Goal: Information Seeking & Learning: Learn about a topic

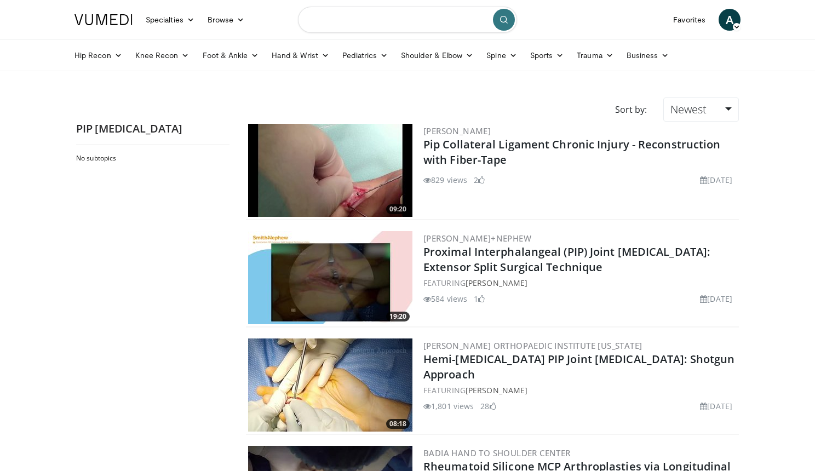
click at [375, 19] on input "Search topics, interventions" at bounding box center [407, 20] width 219 height 26
type input "**********"
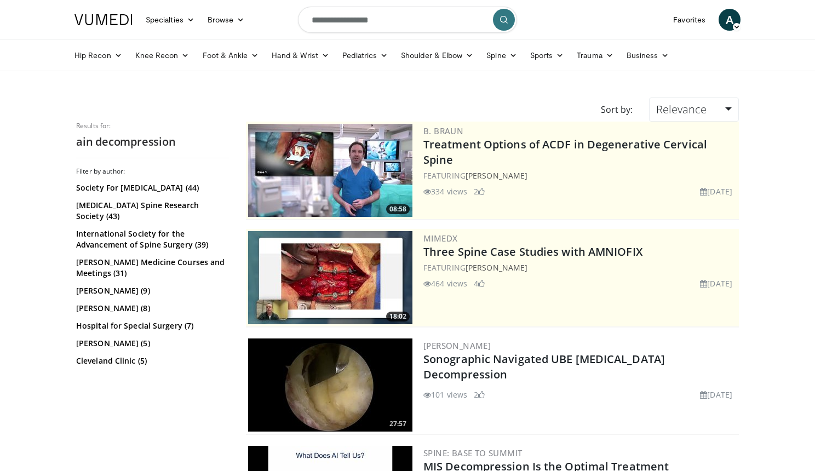
click at [320, 20] on input "**********" at bounding box center [407, 20] width 219 height 26
type input "**********"
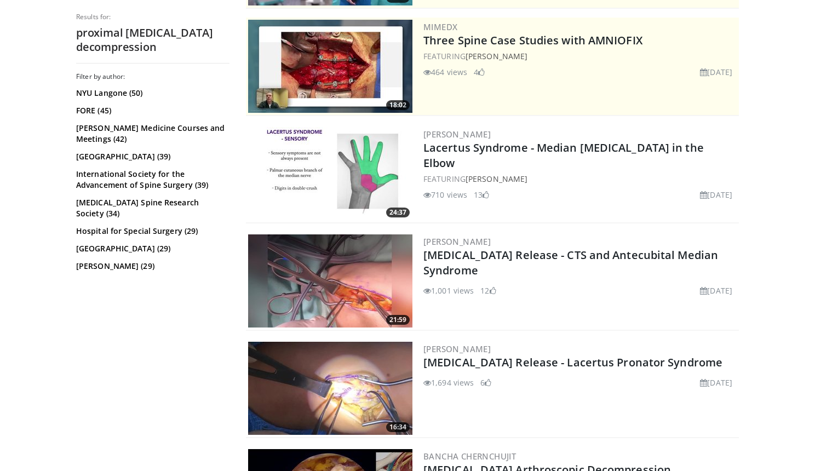
scroll to position [215, 0]
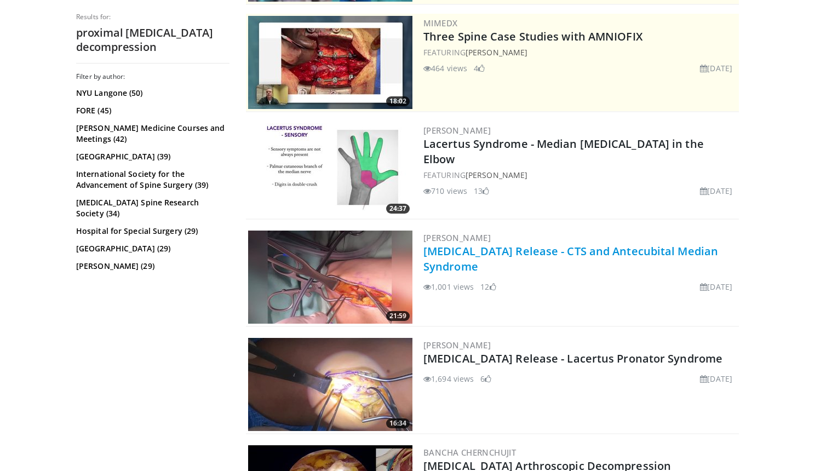
click at [506, 248] on link "[MEDICAL_DATA] Release - CTS and Antecubital Median Syndrome" at bounding box center [571, 259] width 295 height 30
click at [351, 392] on img at bounding box center [330, 384] width 164 height 93
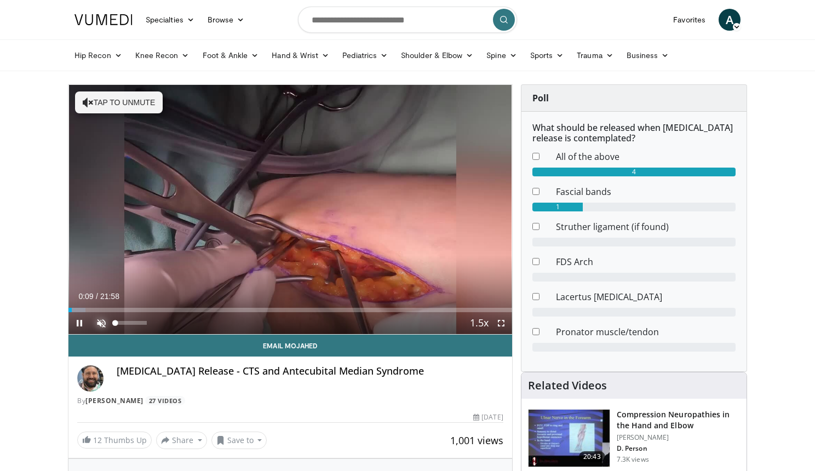
click at [100, 325] on span "Video Player" at bounding box center [101, 323] width 22 height 22
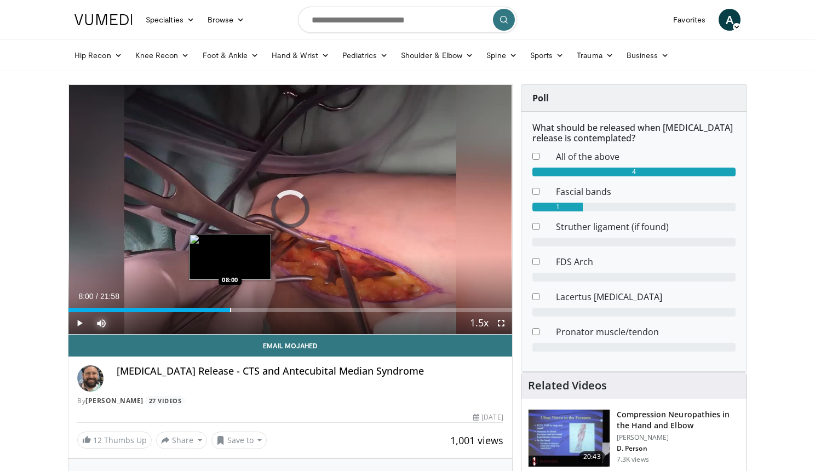
click at [230, 311] on div "Progress Bar" at bounding box center [230, 310] width 1 height 4
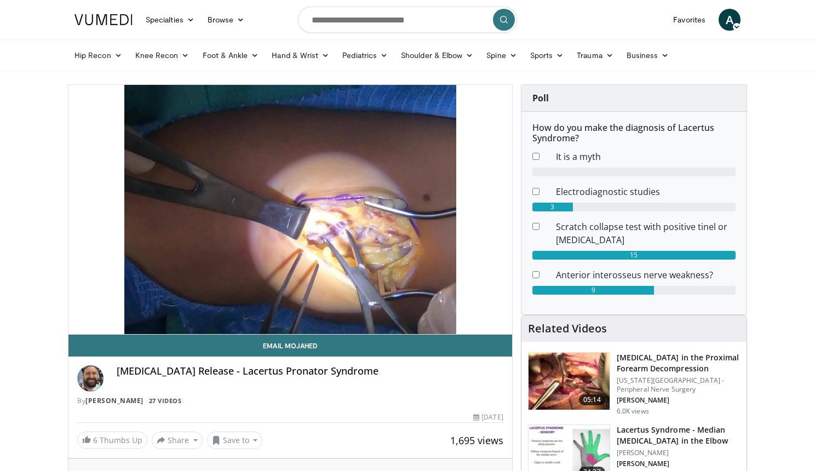
click at [636, 364] on h3 "[MEDICAL_DATA] in the Proximal Forearm Decompression" at bounding box center [678, 363] width 123 height 22
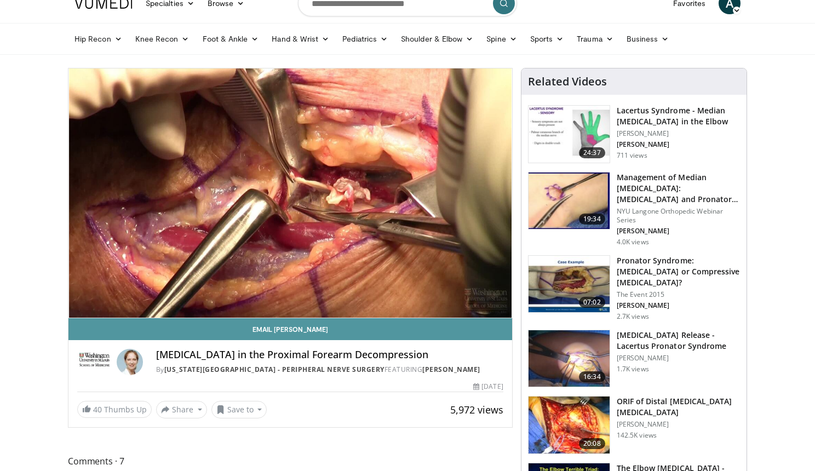
scroll to position [15, 0]
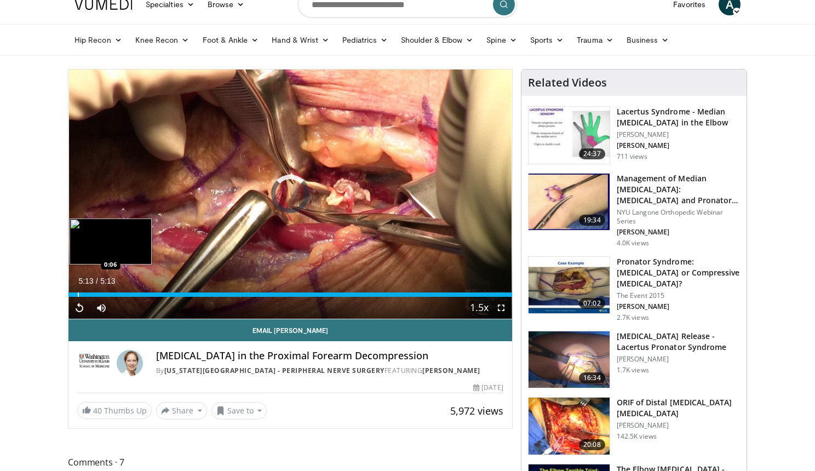
click at [78, 294] on div "Progress Bar" at bounding box center [78, 295] width 1 height 4
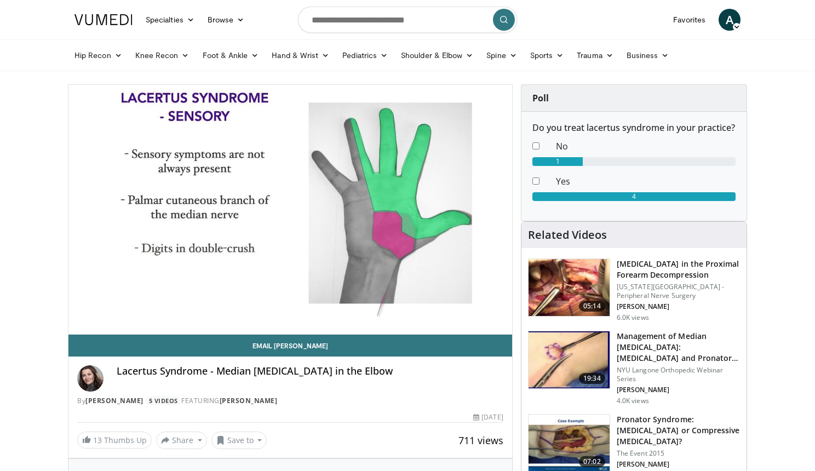
click at [561, 358] on img at bounding box center [569, 360] width 81 height 57
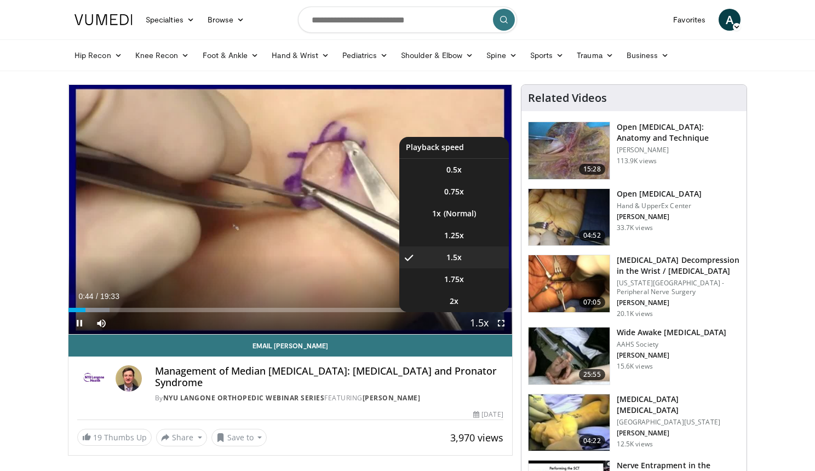
click at [483, 324] on span "Video Player" at bounding box center [479, 324] width 15 height 22
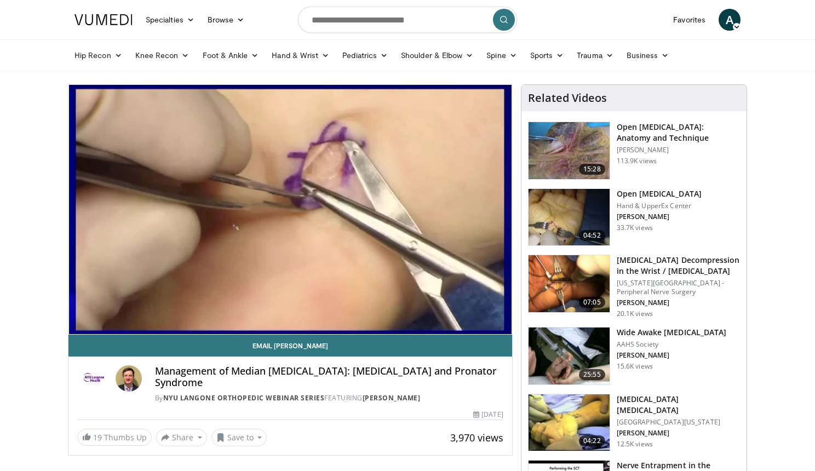
click at [483, 324] on video-js "**********" at bounding box center [291, 210] width 444 height 250
click at [483, 324] on div "10 seconds Tap to unmute" at bounding box center [291, 209] width 444 height 249
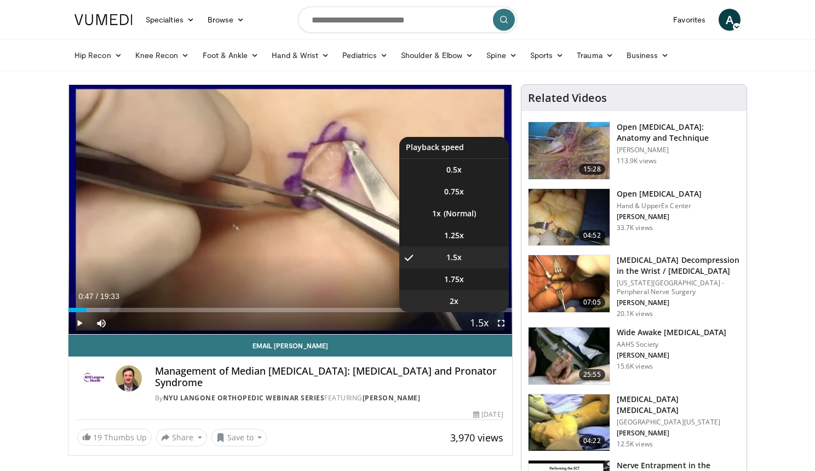
click at [462, 305] on li "2x" at bounding box center [454, 301] width 110 height 22
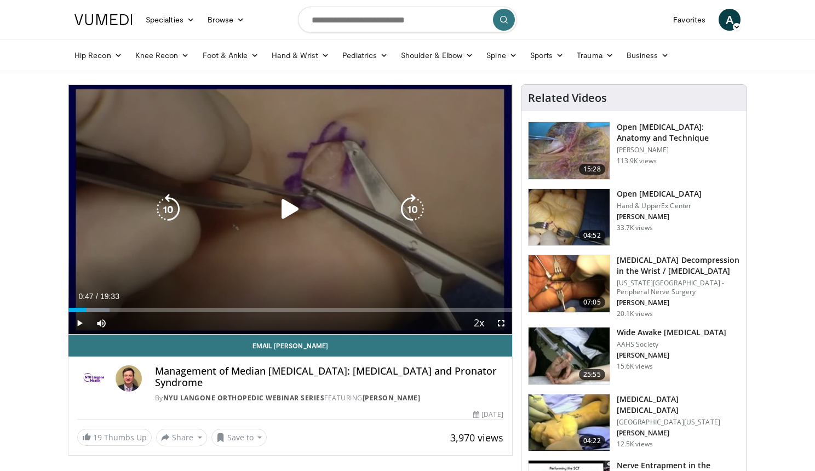
click at [278, 277] on div "10 seconds Tap to unmute" at bounding box center [291, 209] width 444 height 249
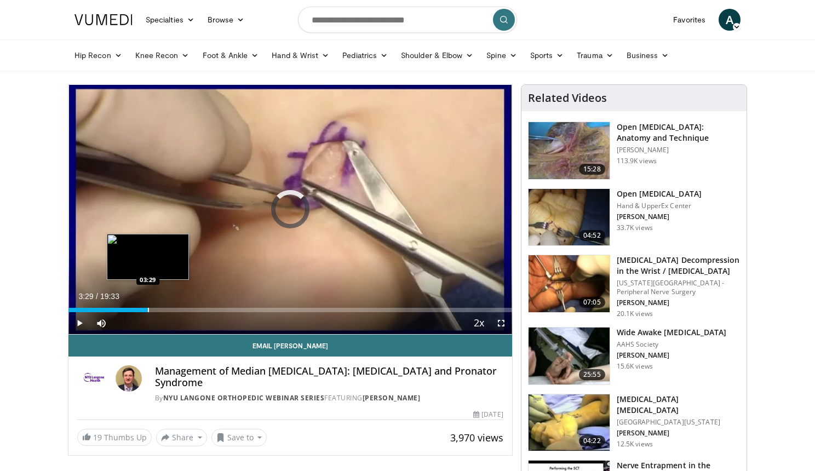
click at [148, 310] on div "Progress Bar" at bounding box center [148, 310] width 1 height 4
click at [177, 308] on div "Progress Bar" at bounding box center [177, 310] width 1 height 4
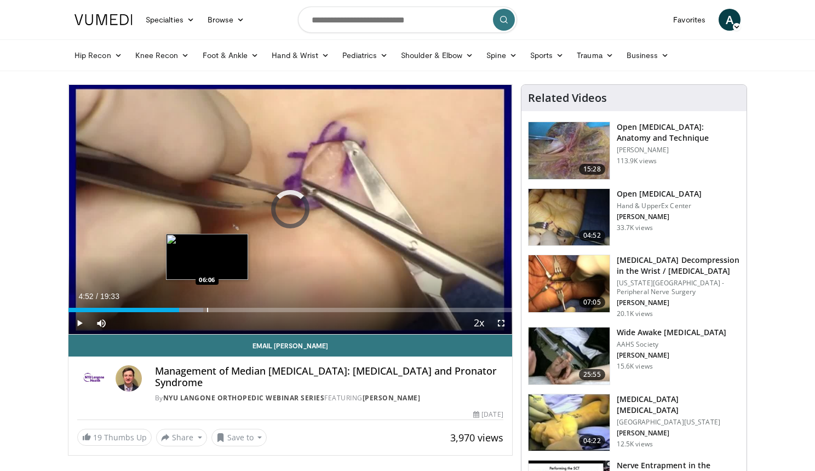
click at [207, 306] on div "Loaded : 30.44% 04:53 06:06" at bounding box center [291, 307] width 444 height 10
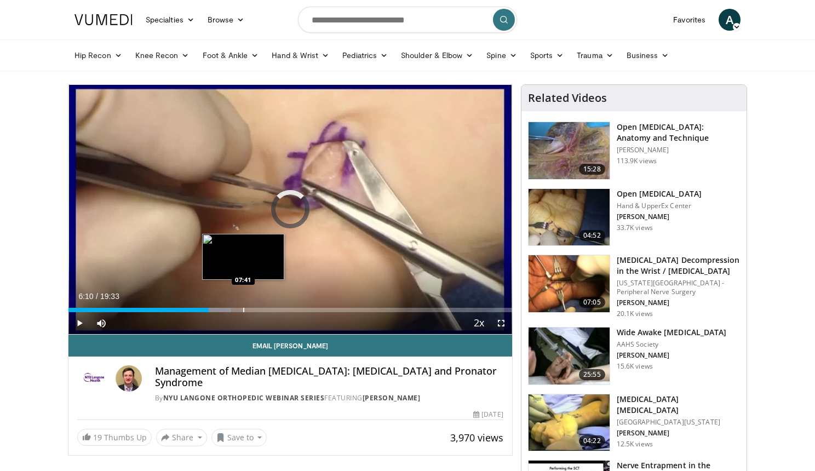
click at [243, 306] on div "Loaded : 36.69% 06:10 07:41" at bounding box center [291, 307] width 444 height 10
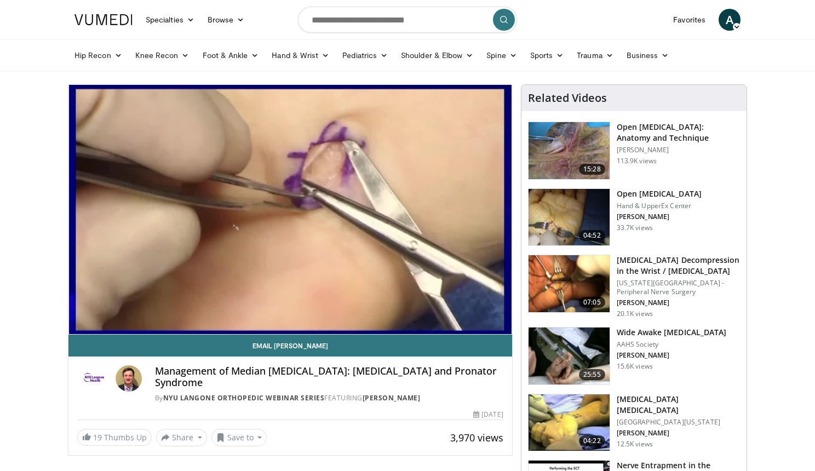
click at [316, 306] on div "10 seconds Tap to unmute" at bounding box center [291, 209] width 444 height 249
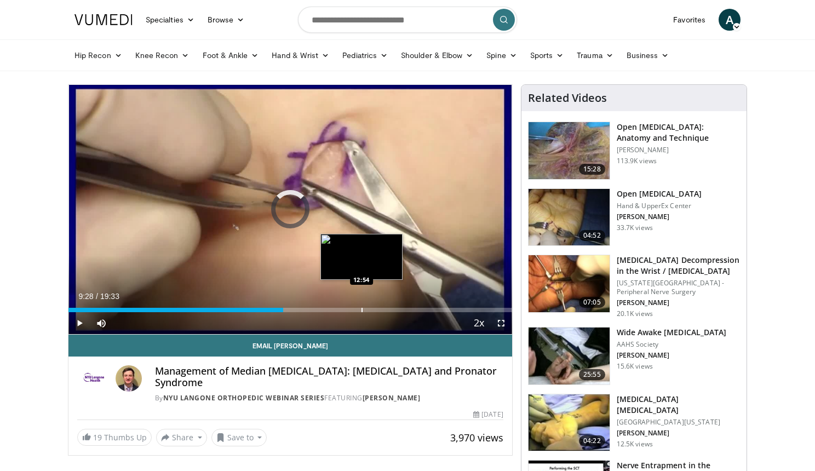
click at [362, 307] on div "Loaded : 0.00% 09:28 12:54" at bounding box center [291, 307] width 444 height 10
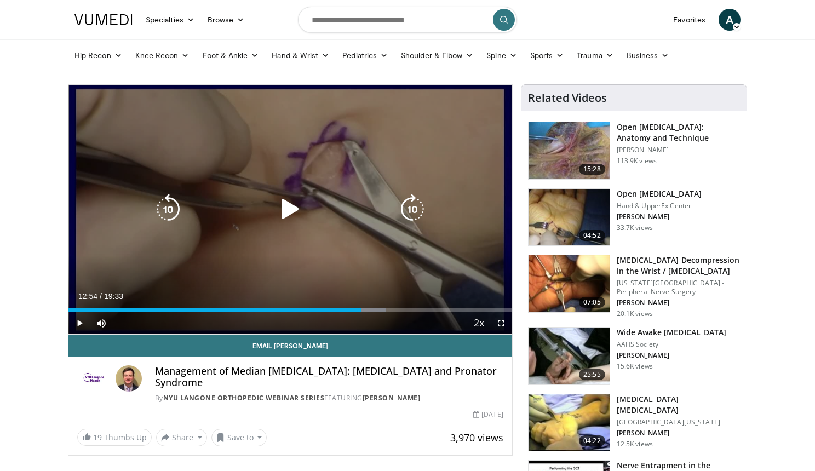
click at [316, 271] on div "10 seconds Tap to unmute" at bounding box center [291, 209] width 444 height 249
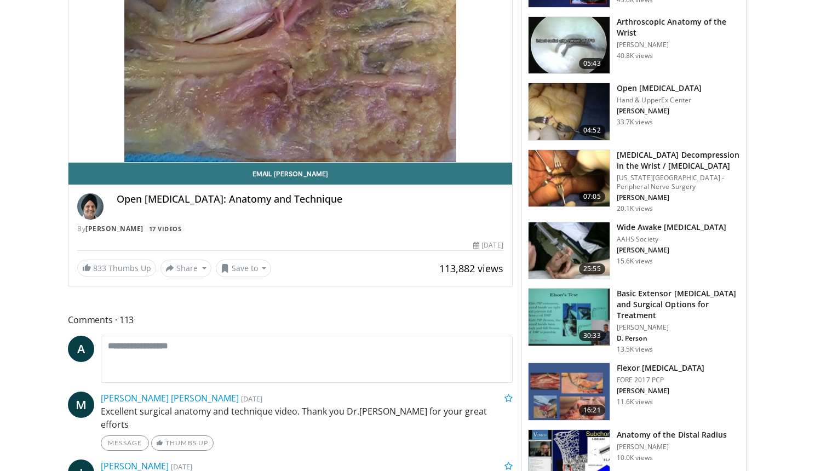
scroll to position [174, 0]
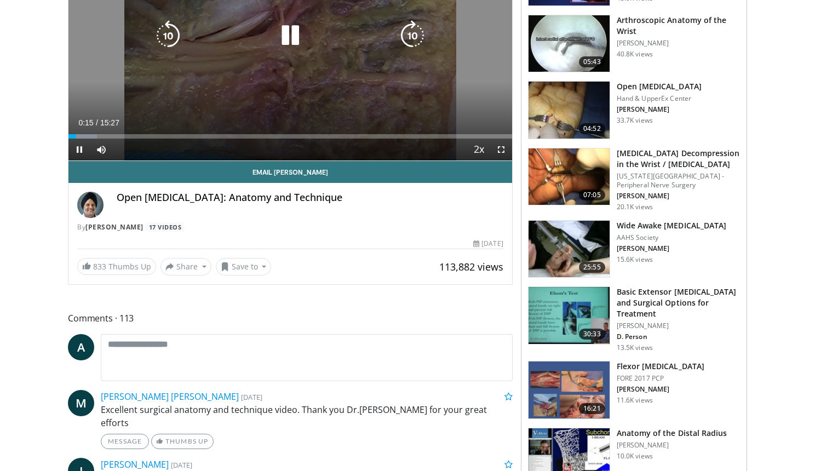
click at [306, 87] on div "10 seconds Tap to unmute" at bounding box center [291, 35] width 444 height 249
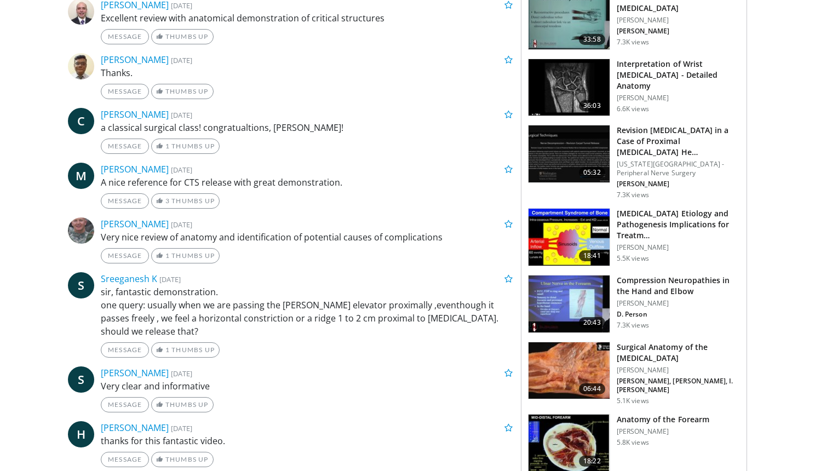
scroll to position [759, 0]
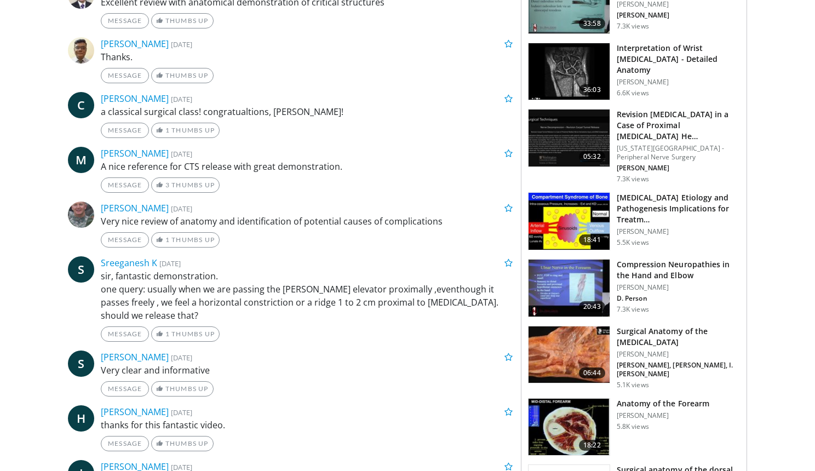
click at [637, 151] on p "[US_STATE][GEOGRAPHIC_DATA] - Peripheral Nerve Surgery" at bounding box center [678, 153] width 123 height 18
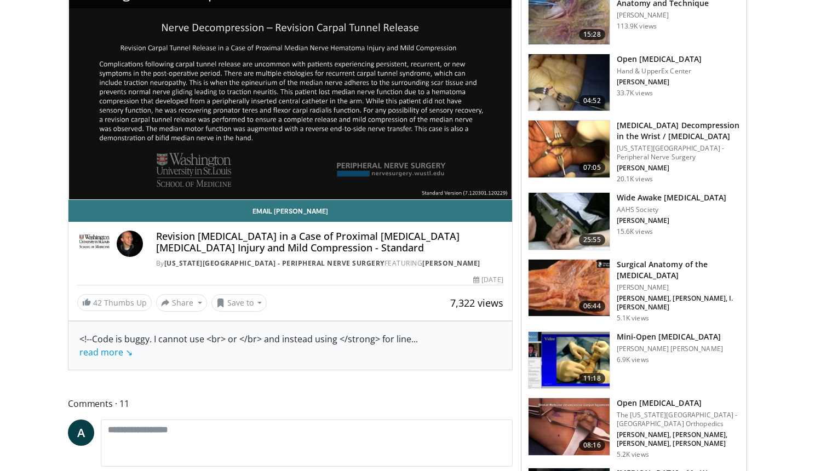
scroll to position [123, 0]
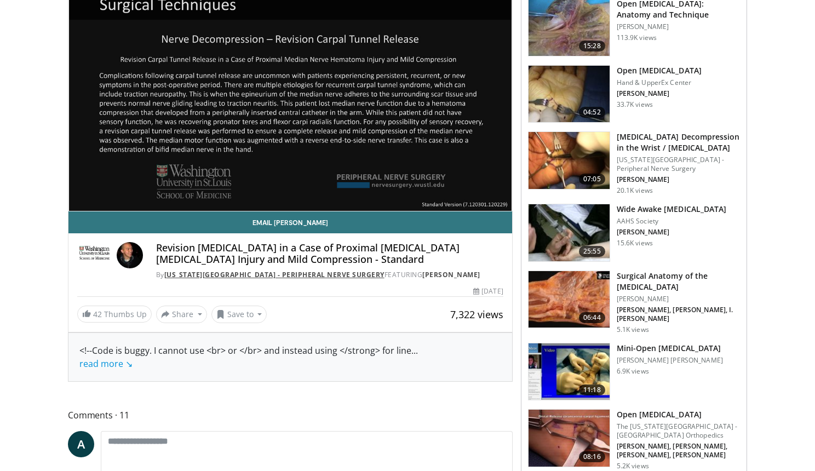
click at [189, 273] on link "[US_STATE][GEOGRAPHIC_DATA] - Peripheral Nerve Surgery" at bounding box center [274, 274] width 220 height 9
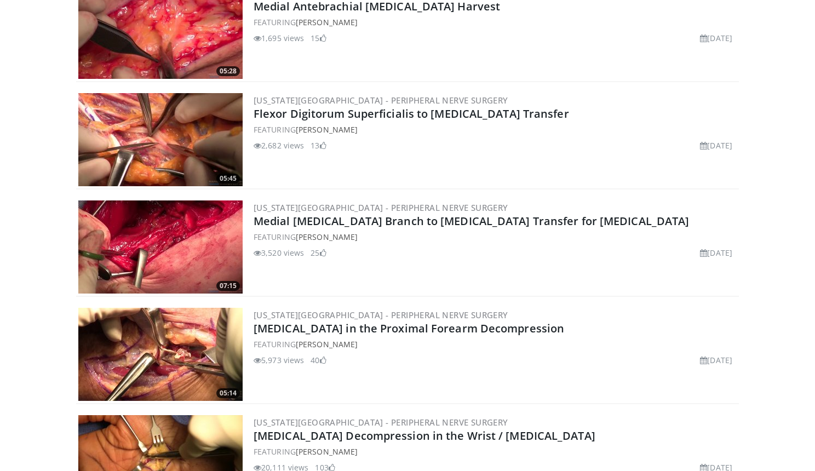
scroll to position [1066, 0]
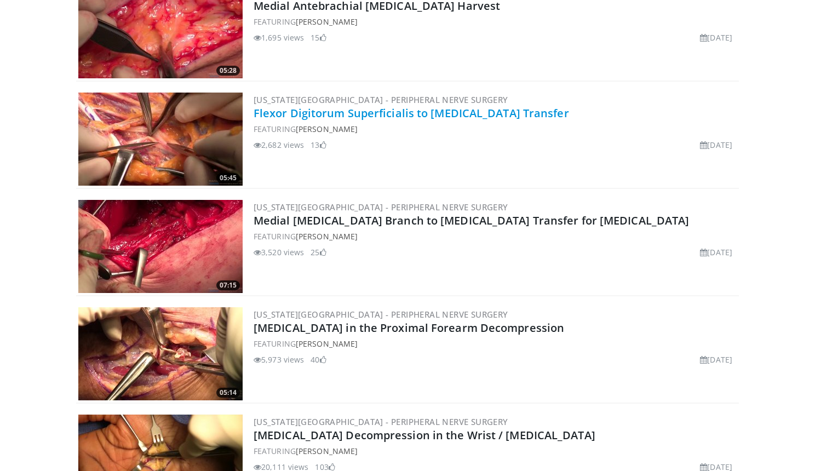
click at [381, 110] on link "Flexor Digitorum Superficialis to [MEDICAL_DATA] Transfer" at bounding box center [412, 113] width 316 height 15
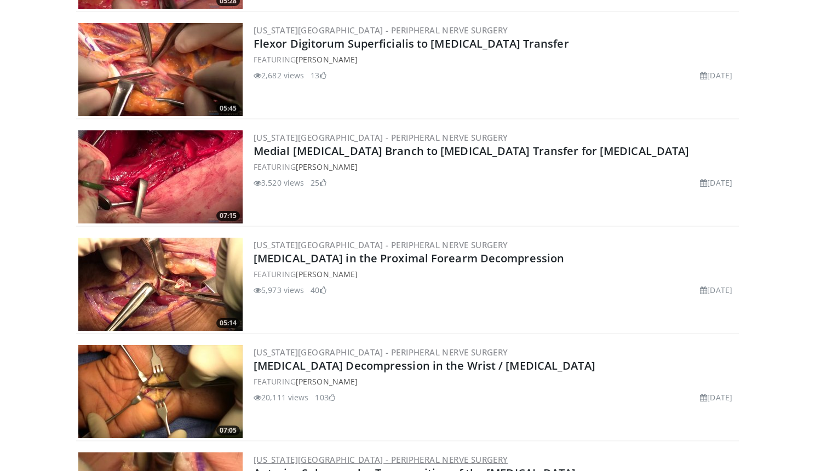
scroll to position [1134, 0]
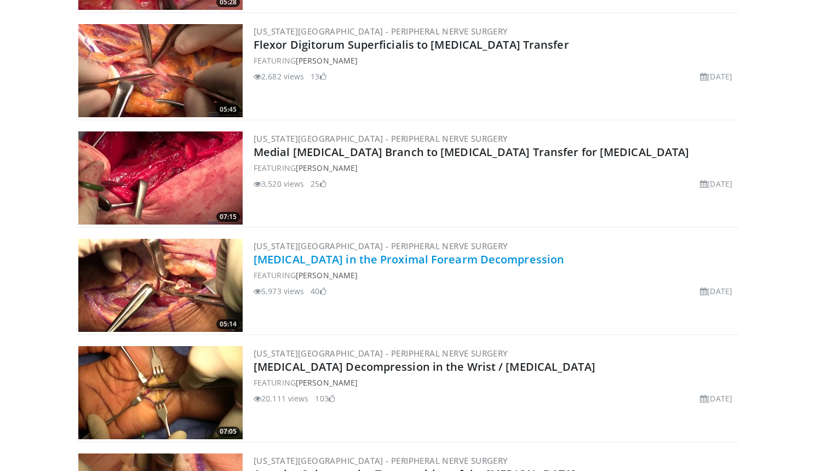
click at [322, 257] on link "[MEDICAL_DATA] in the Proximal Forearm Decompression" at bounding box center [409, 259] width 311 height 15
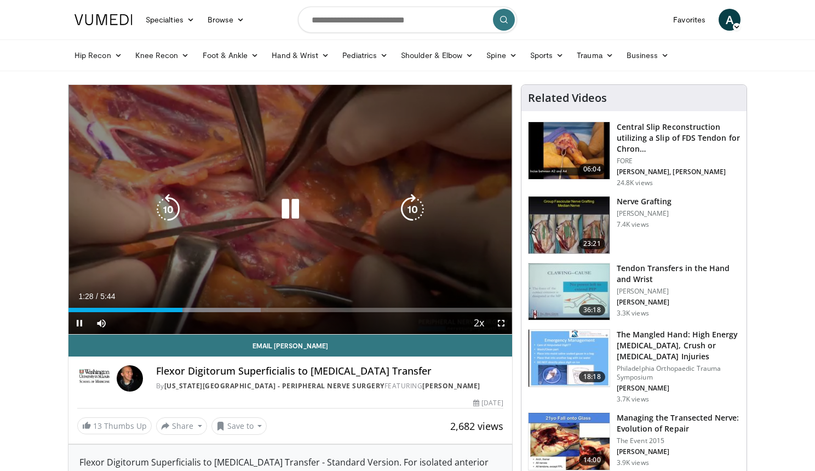
click at [244, 232] on div "10 seconds Tap to unmute" at bounding box center [291, 209] width 444 height 249
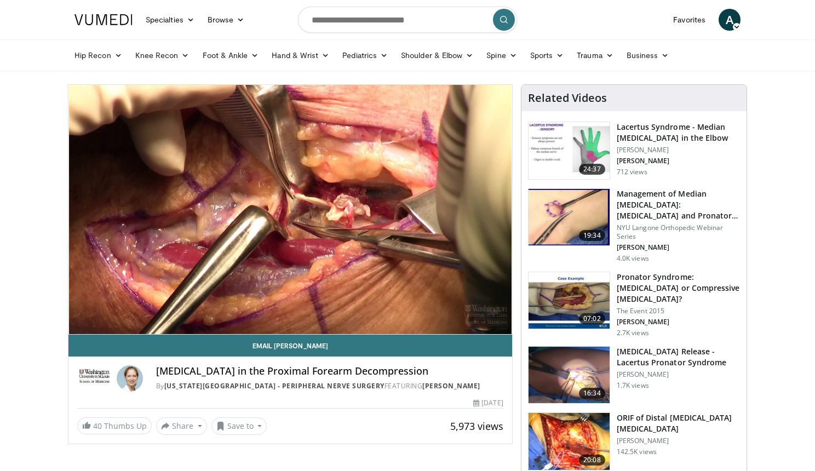
click at [257, 371] on h4 "Median Nerve in the Proximal Forearm Decompression" at bounding box center [329, 372] width 347 height 12
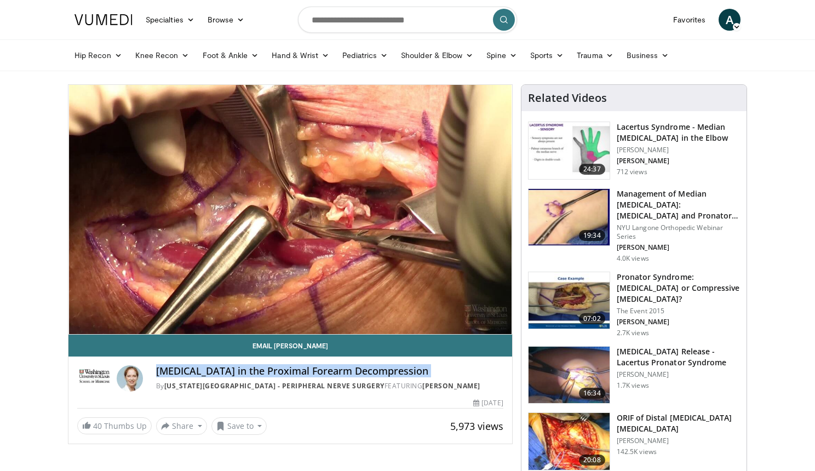
click at [257, 371] on h4 "Median Nerve in the Proximal Forearm Decompression" at bounding box center [329, 372] width 347 height 12
copy div "Median Nerve in the Proximal Forearm Decompression"
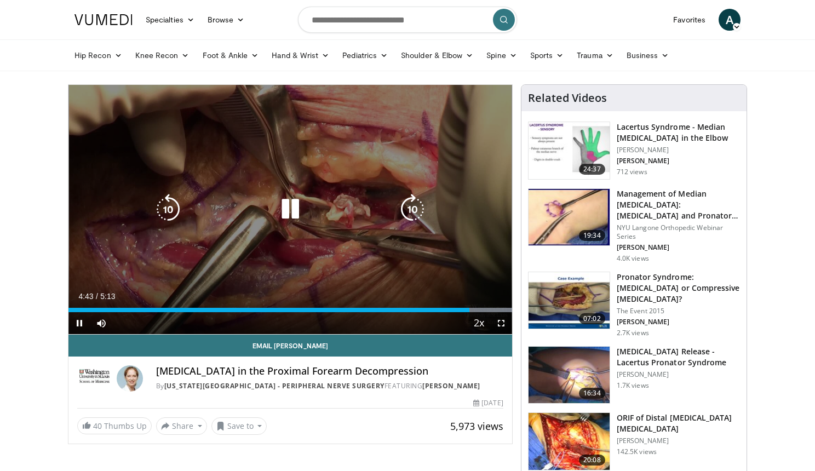
click at [270, 215] on div "Video Player" at bounding box center [290, 209] width 266 height 22
click at [295, 199] on icon "Video Player" at bounding box center [290, 209] width 31 height 31
